Goal: Task Accomplishment & Management: Use online tool/utility

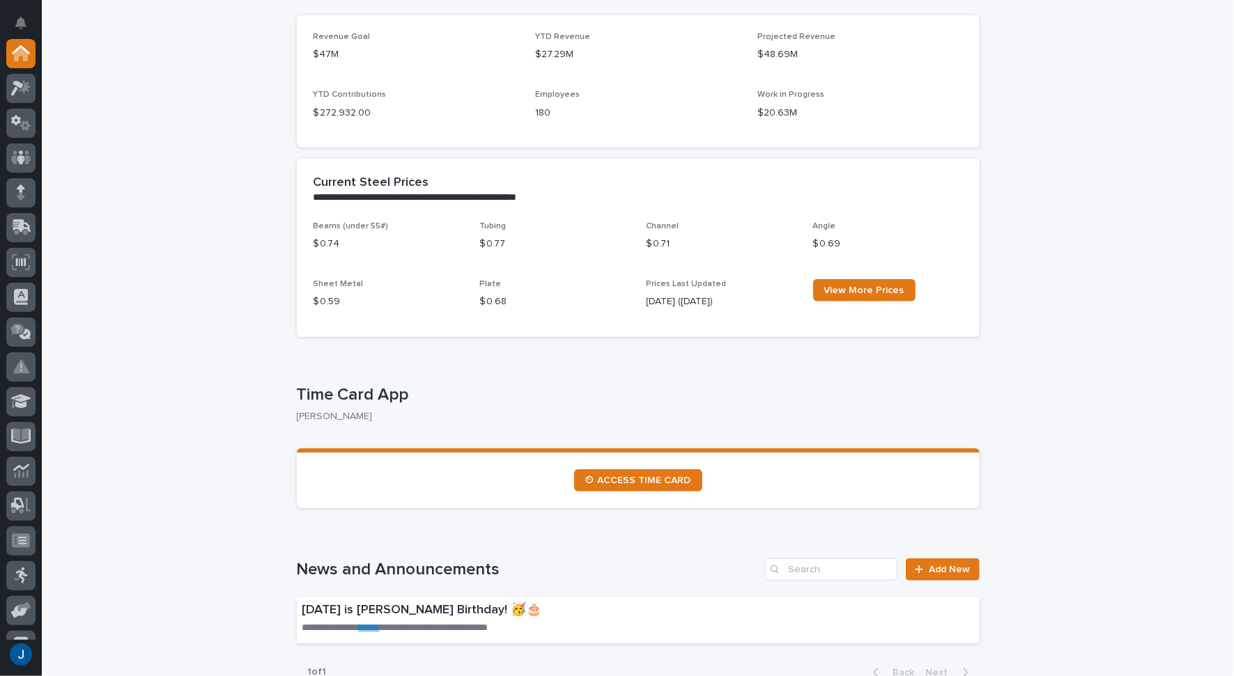
scroll to position [488, 0]
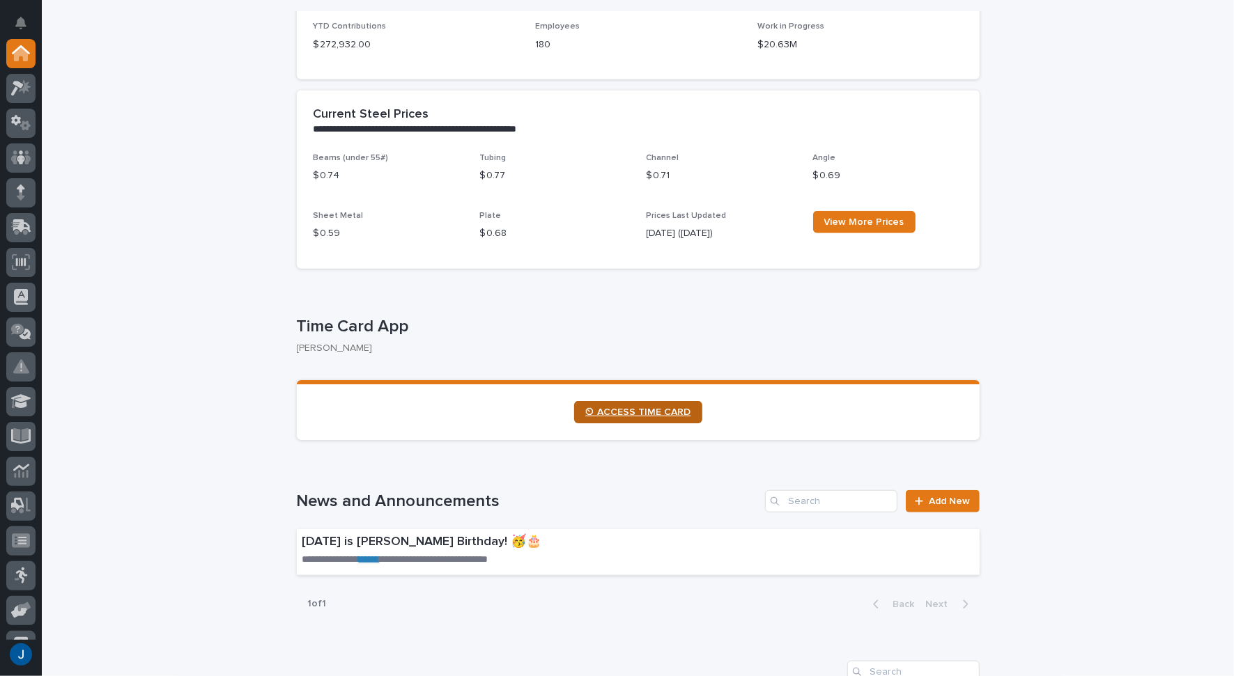
click at [623, 412] on span "⏲ ACCESS TIME CARD" at bounding box center [638, 412] width 106 height 10
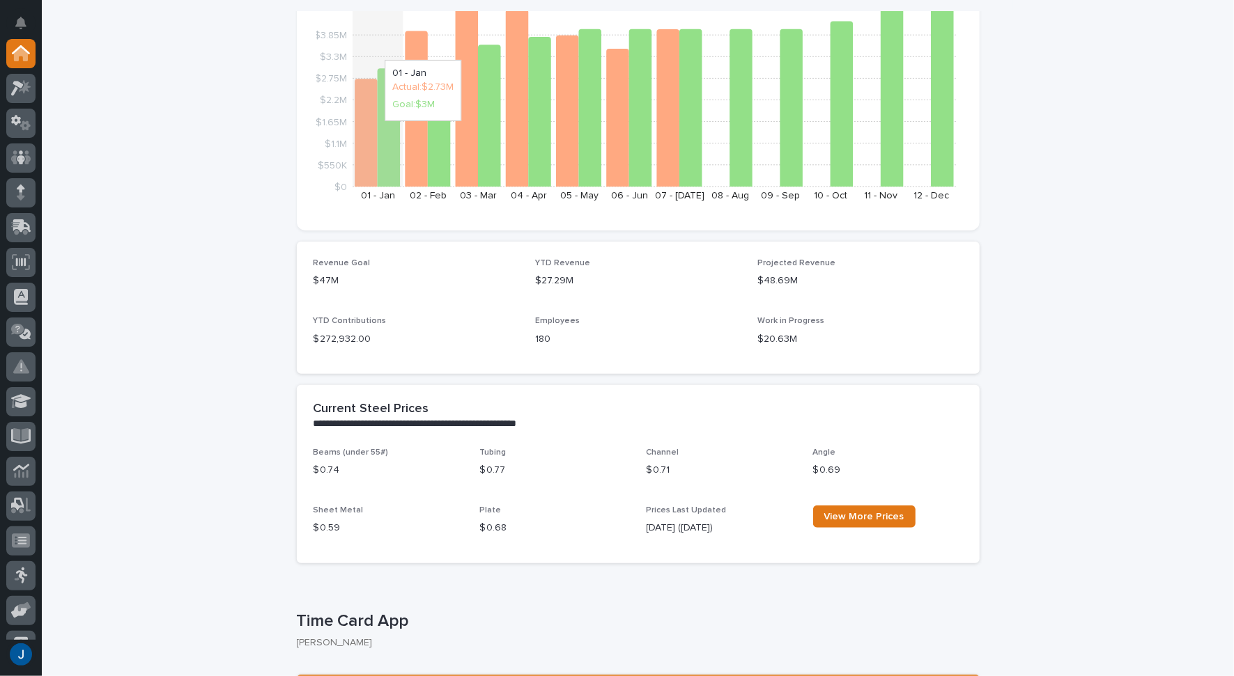
scroll to position [0, 0]
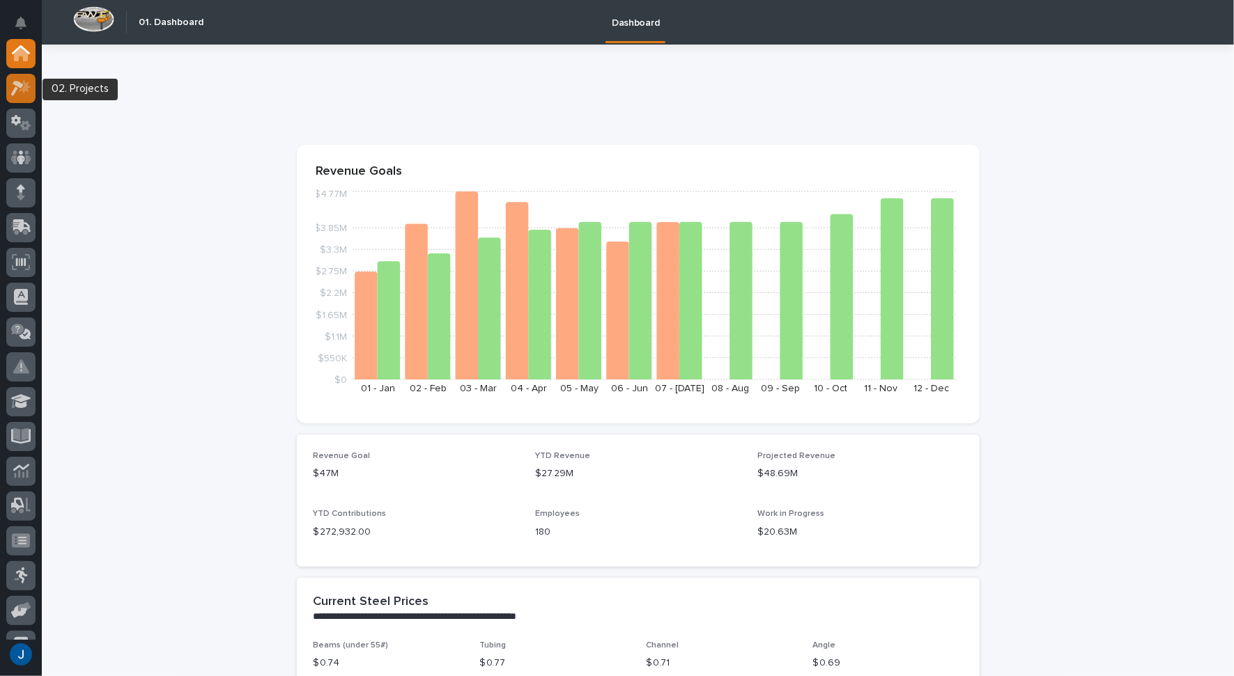
click at [21, 93] on icon at bounding box center [21, 88] width 20 height 16
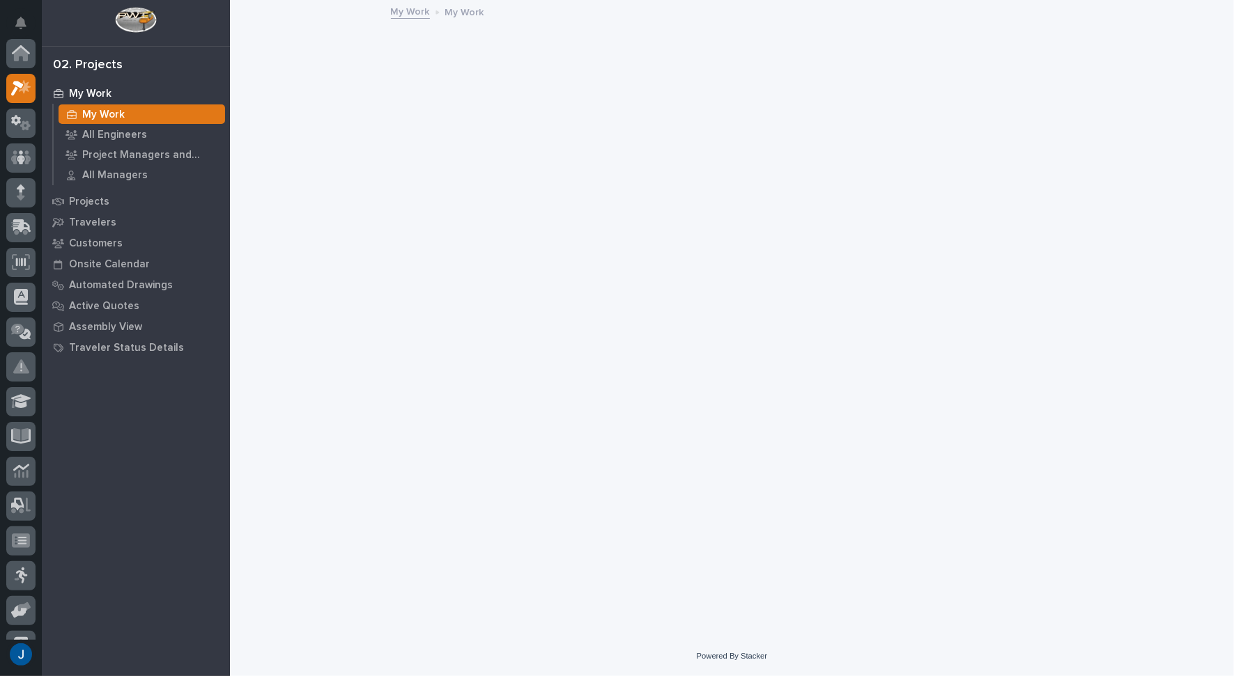
scroll to position [35, 0]
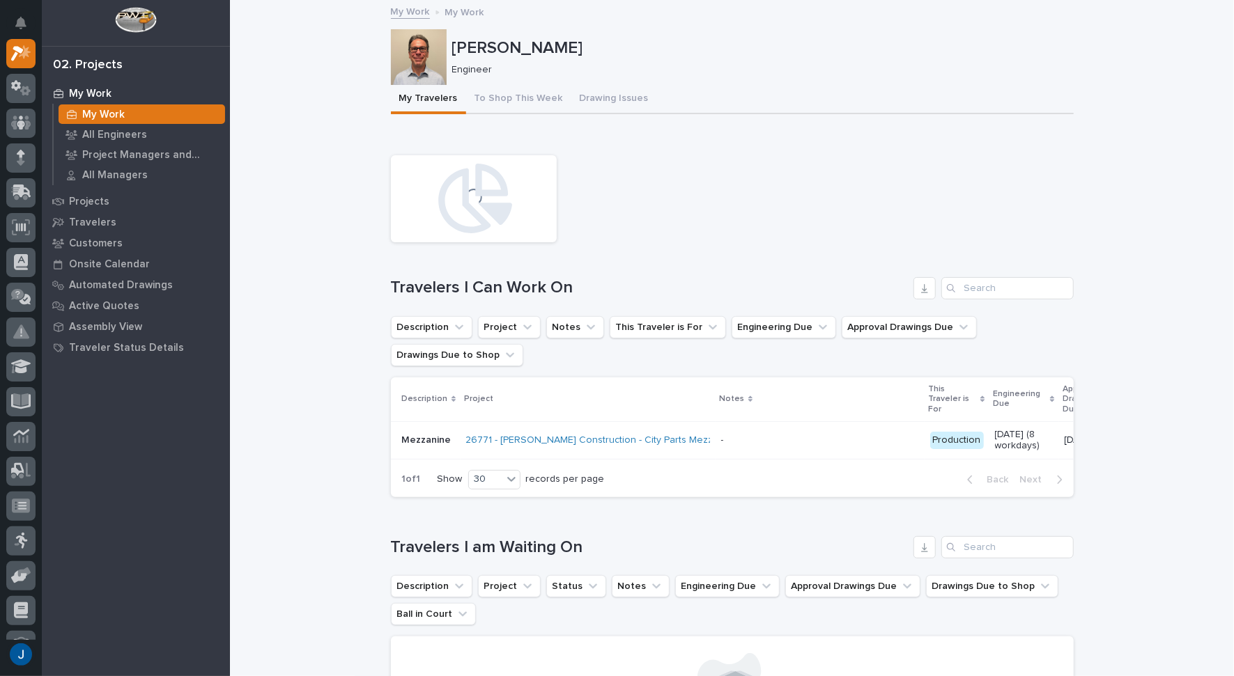
click at [394, 12] on link "My Work" at bounding box center [410, 11] width 39 height 16
click at [463, 11] on p "My Work" at bounding box center [464, 10] width 39 height 15
click at [403, 10] on link "My Work" at bounding box center [410, 11] width 39 height 16
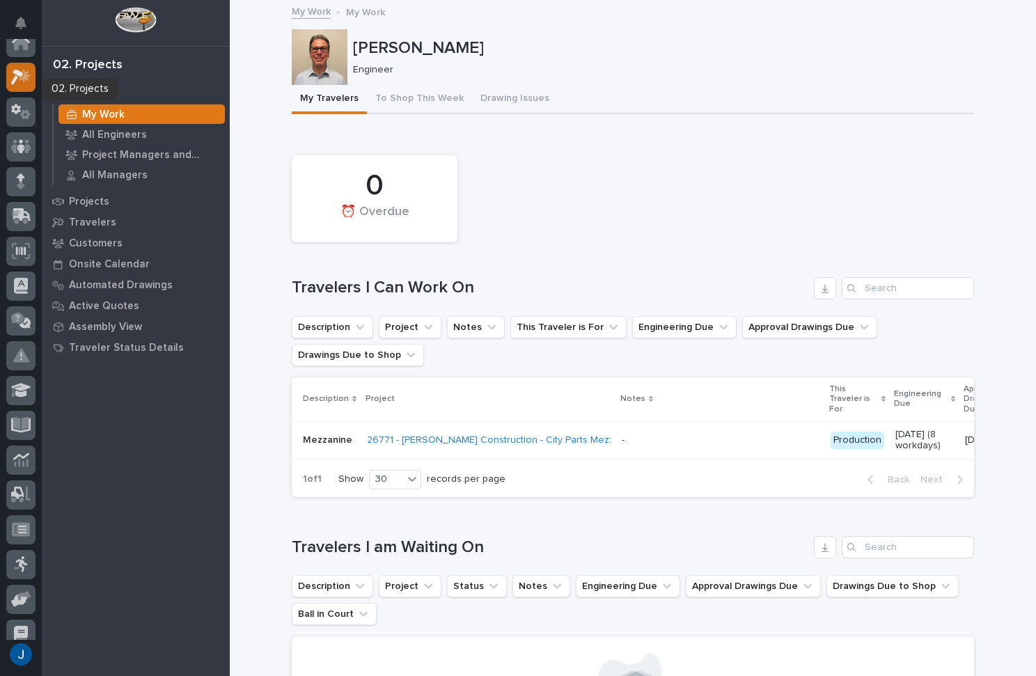
scroll to position [0, 0]
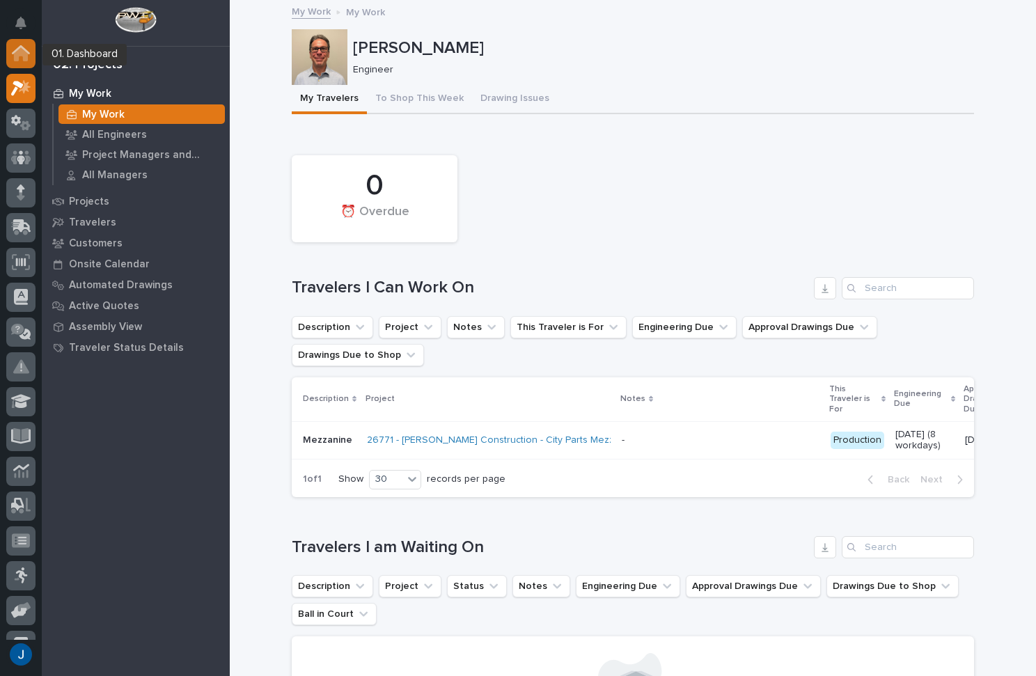
click at [20, 49] on icon at bounding box center [21, 54] width 14 height 14
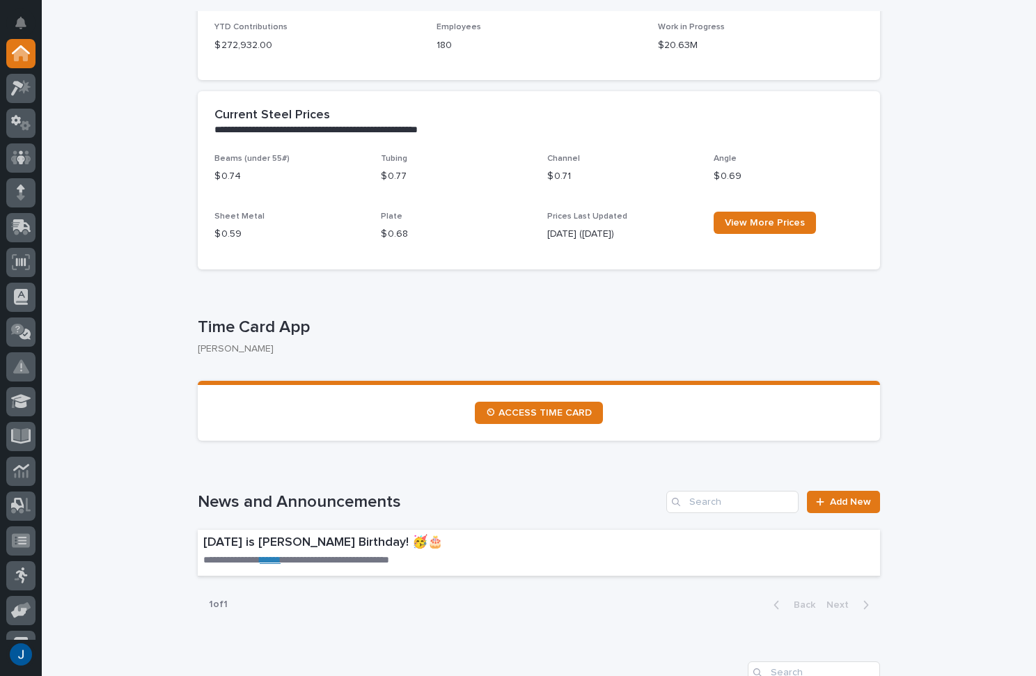
scroll to position [488, 0]
click at [552, 418] on link "⏲ ACCESS TIME CARD" at bounding box center [539, 412] width 128 height 22
